Goal: Task Accomplishment & Management: Use online tool/utility

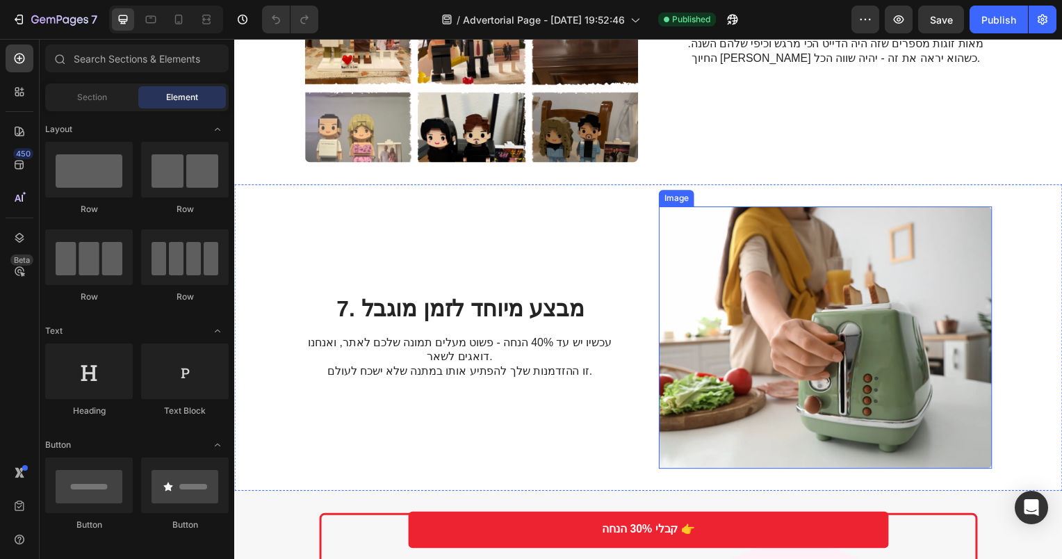
scroll to position [2503, 0]
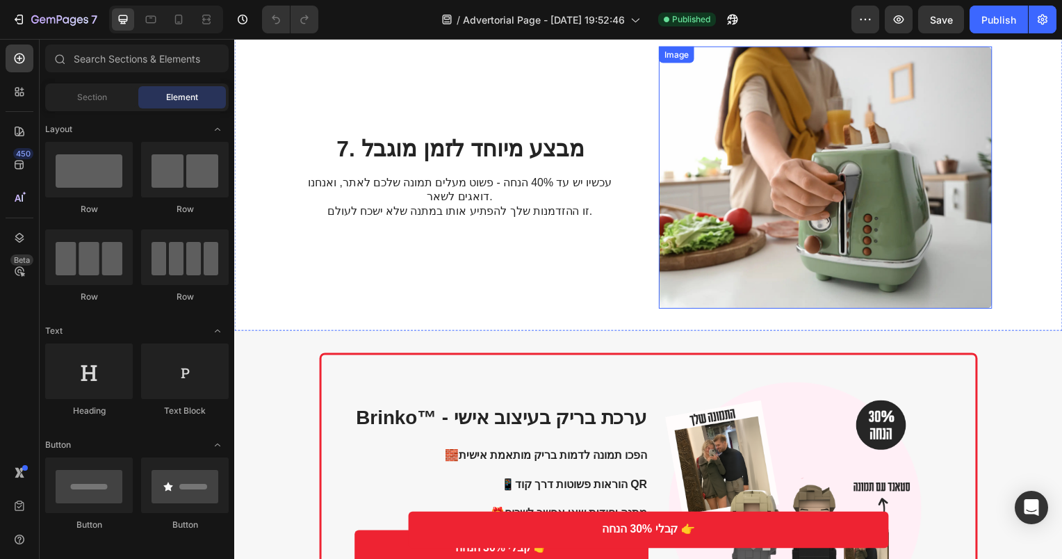
click at [779, 197] on img at bounding box center [830, 179] width 336 height 264
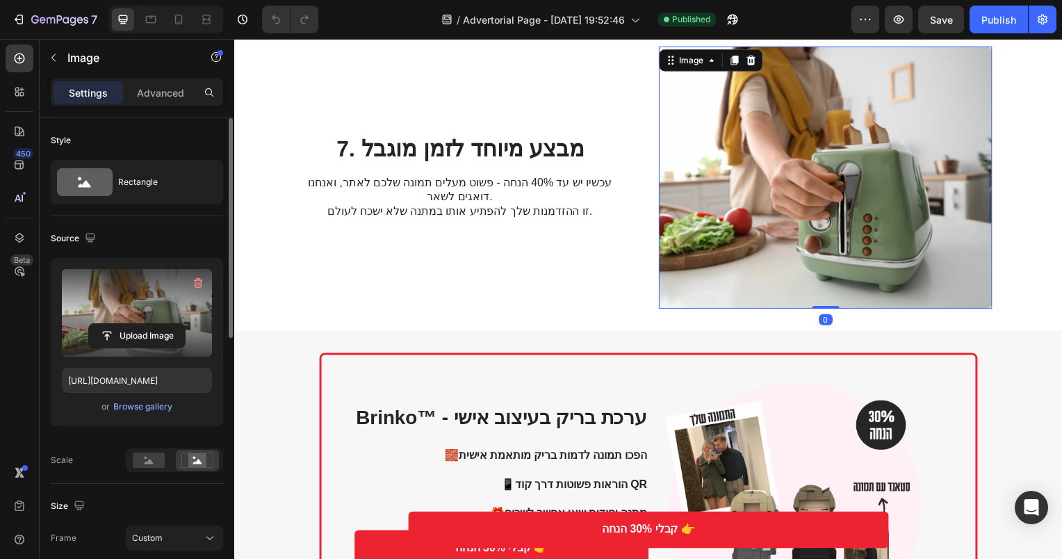
click at [150, 309] on label at bounding box center [137, 313] width 150 height 88
click at [150, 324] on input "file" at bounding box center [137, 336] width 96 height 24
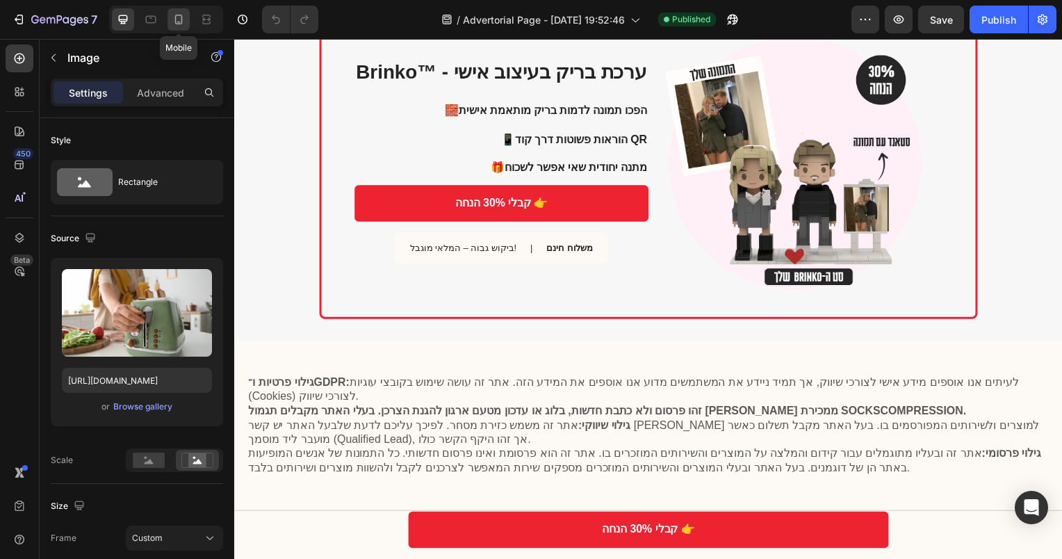
click at [184, 17] on icon at bounding box center [179, 20] width 14 height 14
type input "[URL][DOMAIN_NAME]"
type input "335"
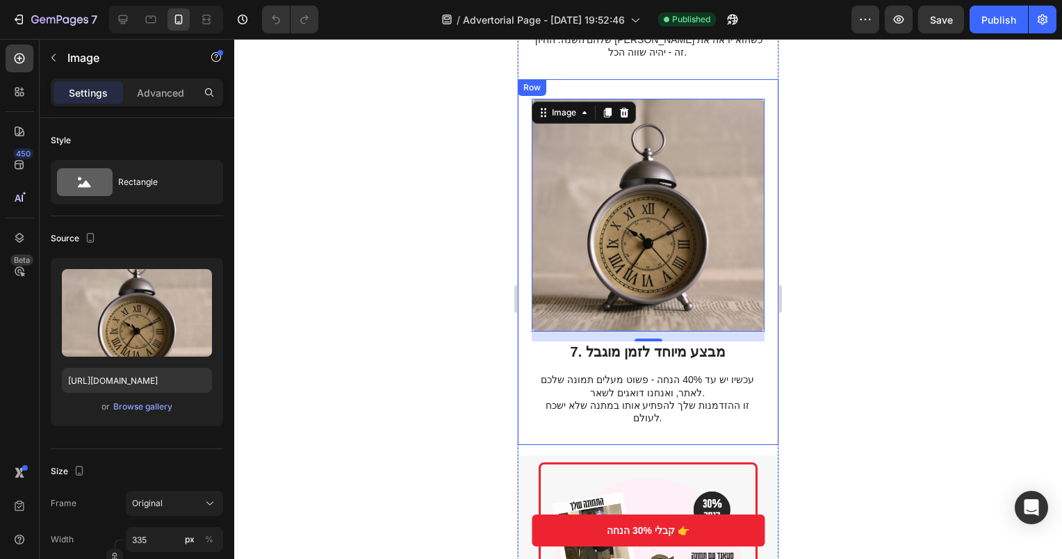
scroll to position [2614, 0]
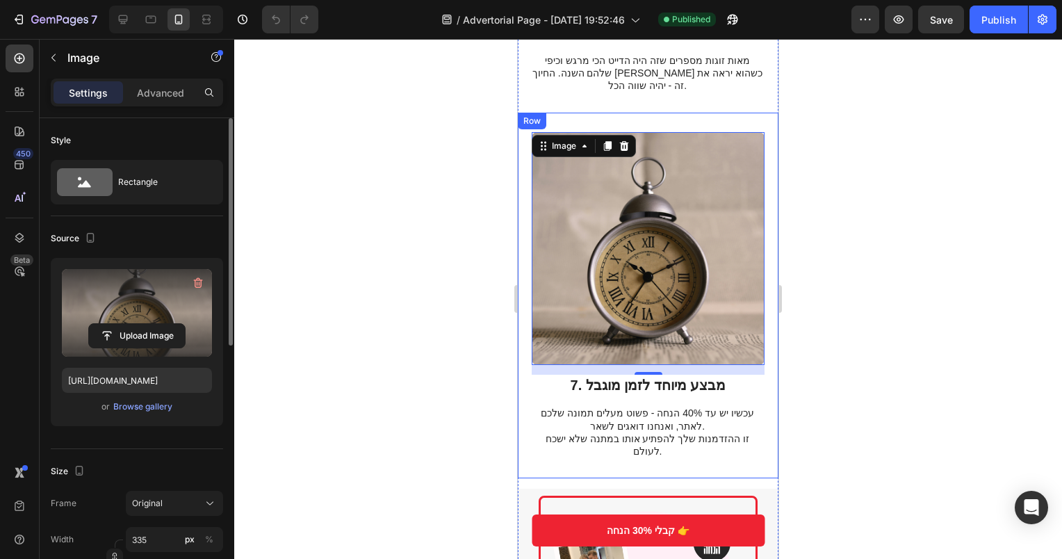
click at [196, 311] on label at bounding box center [137, 313] width 150 height 88
click at [185, 324] on input "file" at bounding box center [137, 336] width 96 height 24
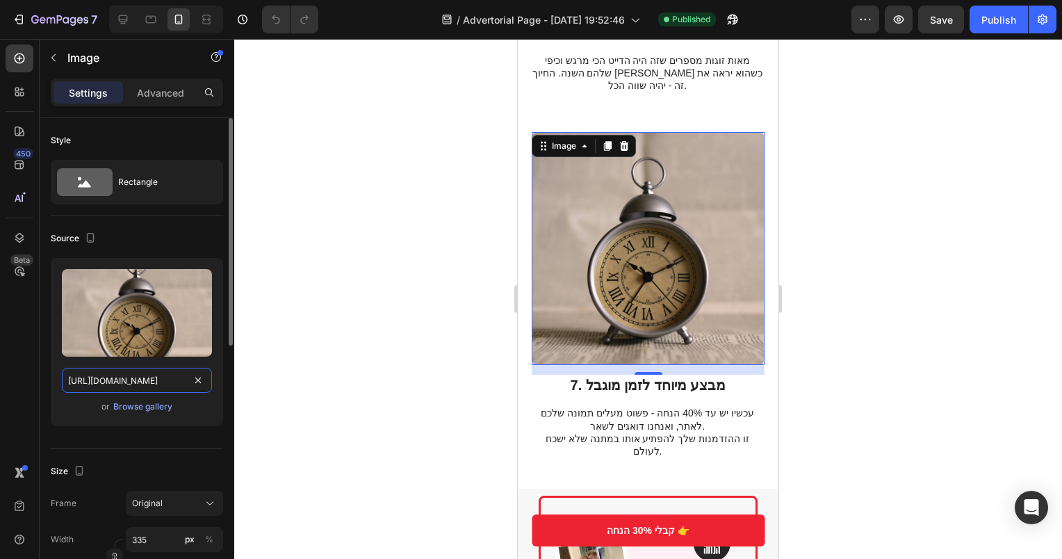
click at [170, 376] on input "[URL][DOMAIN_NAME]" at bounding box center [137, 380] width 150 height 25
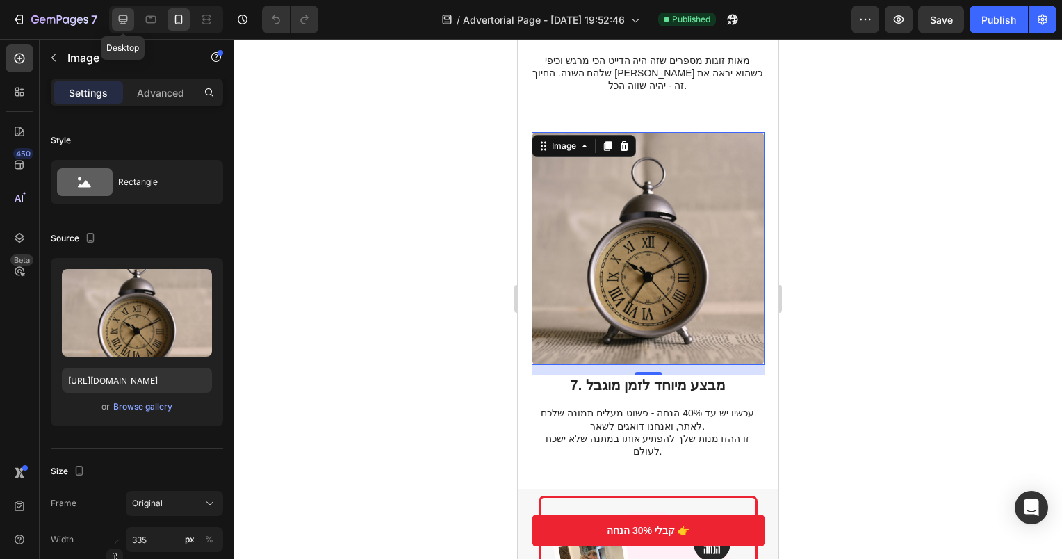
click at [123, 17] on icon at bounding box center [123, 20] width 14 height 14
type input "[URL][DOMAIN_NAME]"
type input "483"
type input "380"
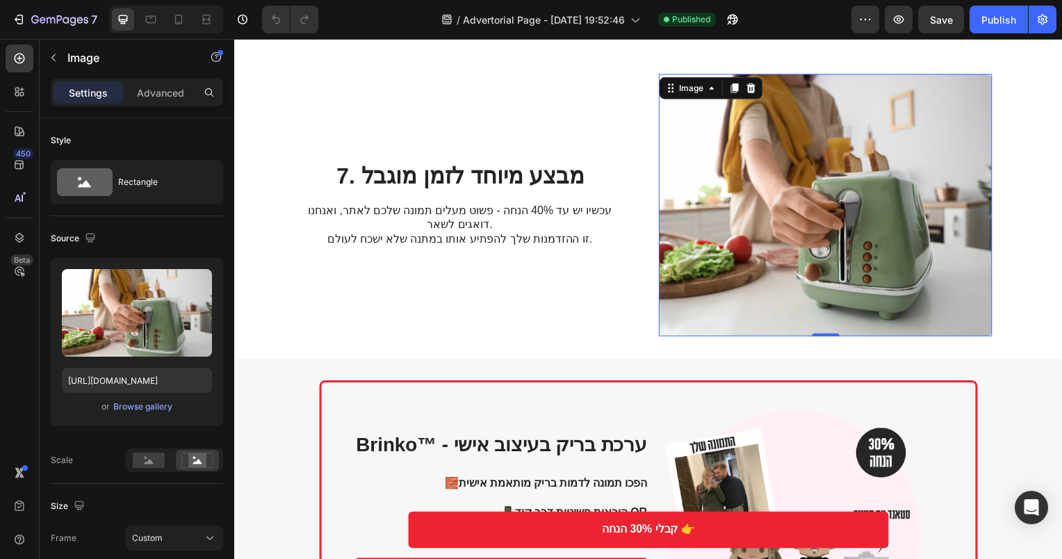
scroll to position [2460, 0]
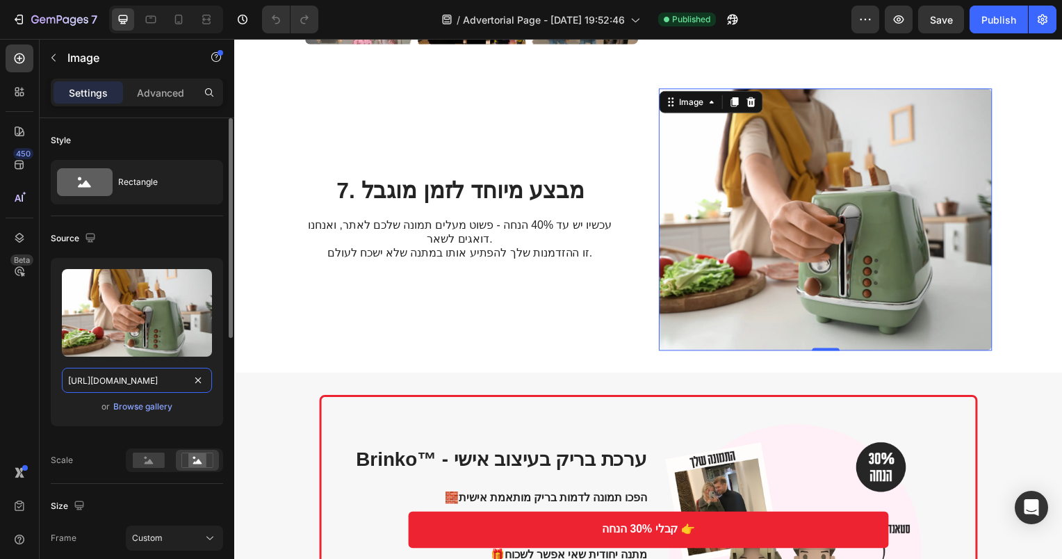
click at [138, 380] on input "[URL][DOMAIN_NAME]" at bounding box center [137, 380] width 150 height 25
paste input "0565/5343/9303/files/gempages_564649419601871667-a84e5b03-b78c-4051-b275-9ec77d…"
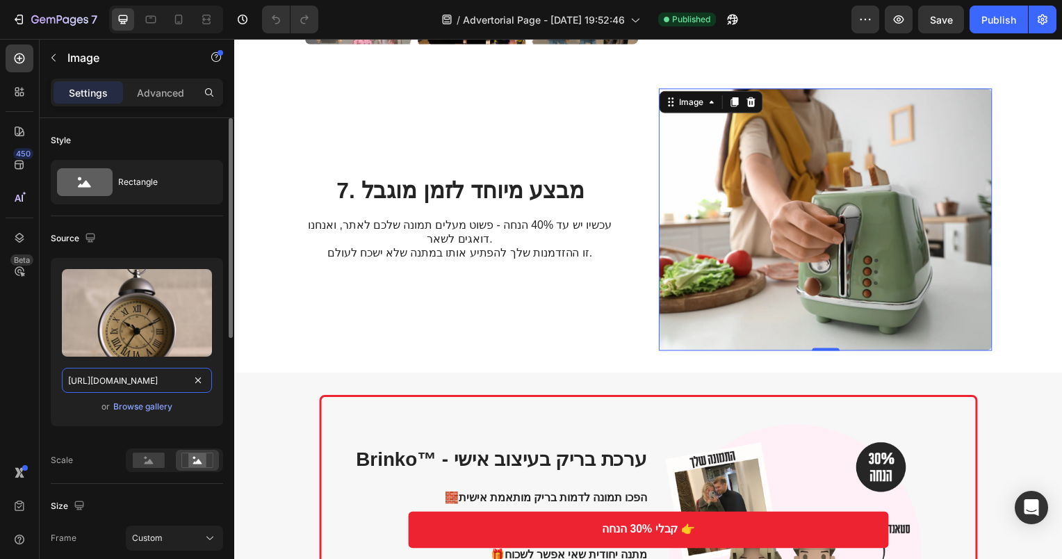
scroll to position [0, 430]
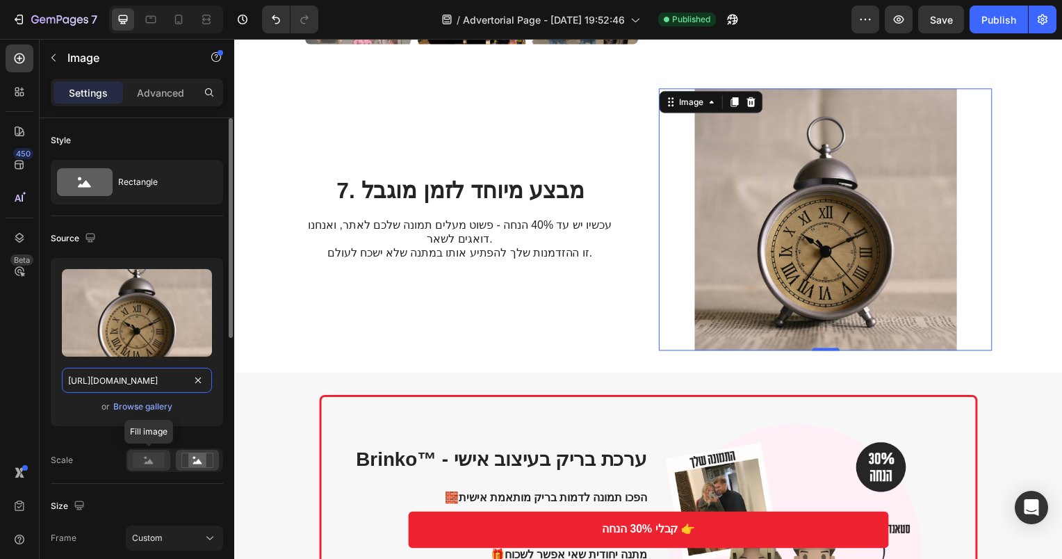
type input "[URL][DOMAIN_NAME]"
click at [145, 460] on rect at bounding box center [149, 460] width 32 height 15
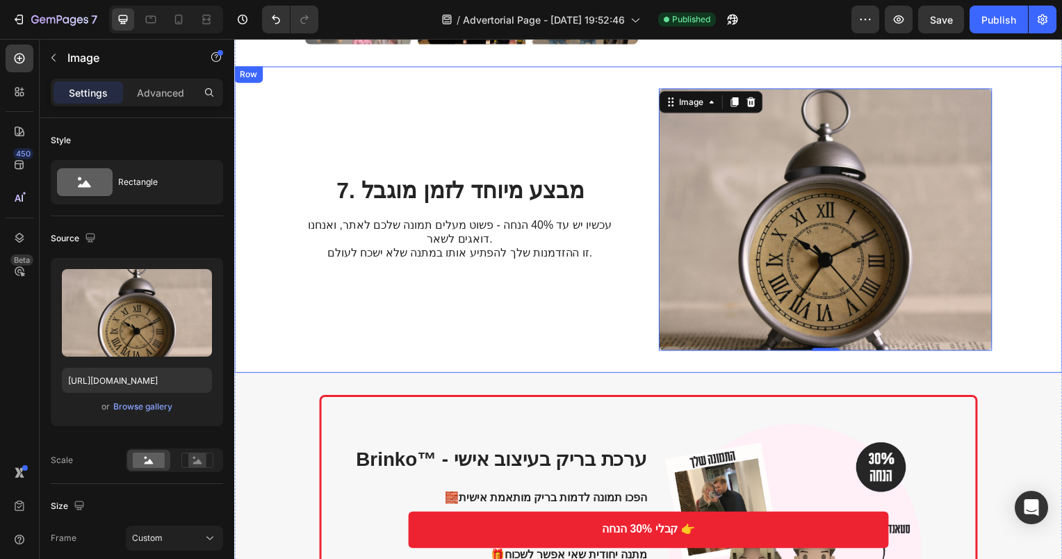
click at [569, 312] on div "7. מבצע מיוחד לזמן מוגבל Heading עכשיו יש עד 40% הנחה - פשוט מעלים תמונה שלכם ל…" at bounding box center [462, 221] width 314 height 264
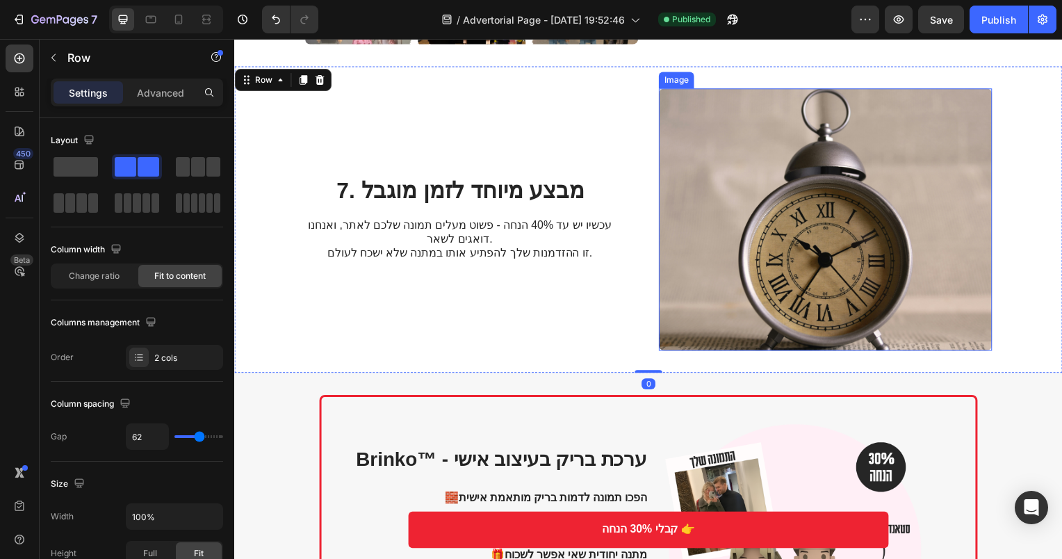
scroll to position [2738, 0]
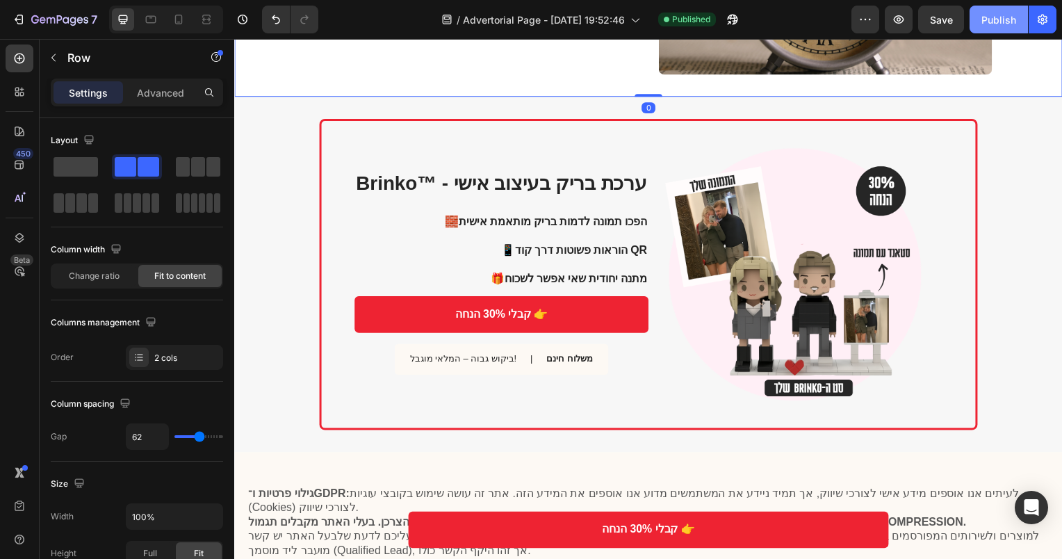
click at [1003, 17] on div "Publish" at bounding box center [999, 20] width 35 height 15
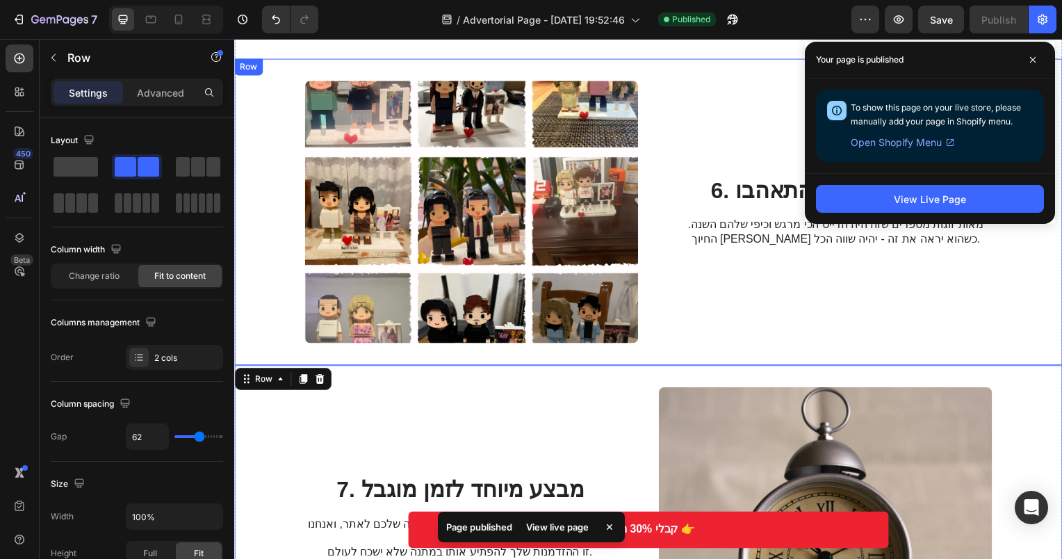
scroll to position [2113, 0]
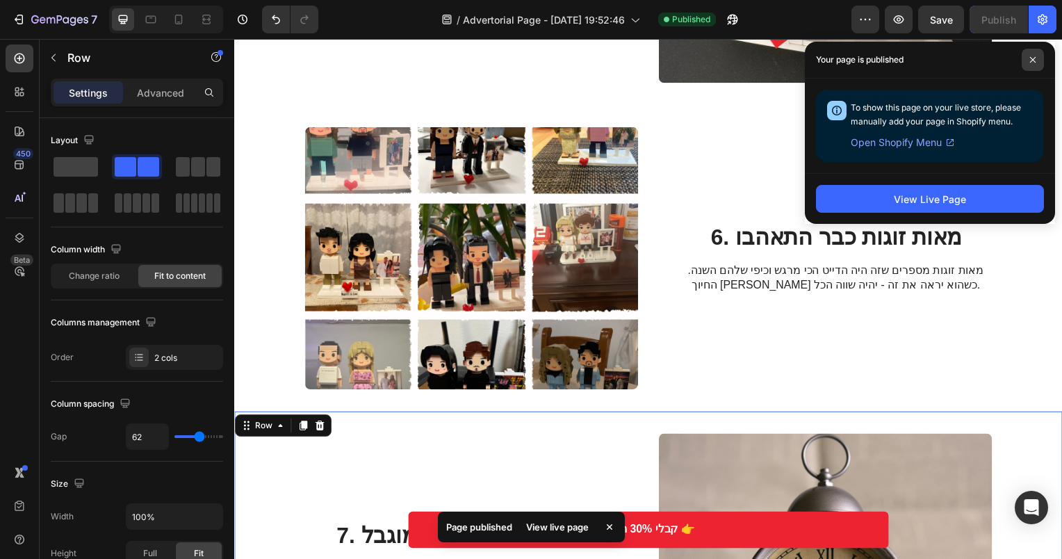
click at [1037, 62] on span at bounding box center [1033, 60] width 22 height 22
